Goal: Task Accomplishment & Management: Manage account settings

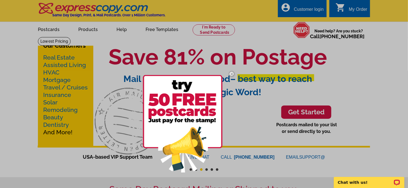
click at [305, 10] on div at bounding box center [204, 94] width 408 height 188
click at [231, 72] on img at bounding box center [232, 74] width 16 height 16
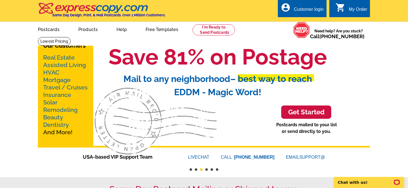
click at [311, 9] on div "Customer login" at bounding box center [309, 11] width 30 height 8
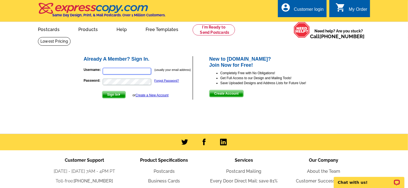
click at [107, 70] on input "Username:" at bounding box center [127, 71] width 48 height 7
type input "[EMAIL_ADDRESS][DOMAIN_NAME]"
click at [109, 94] on span "Sign In" at bounding box center [113, 94] width 23 height 7
